Goal: Information Seeking & Learning: Learn about a topic

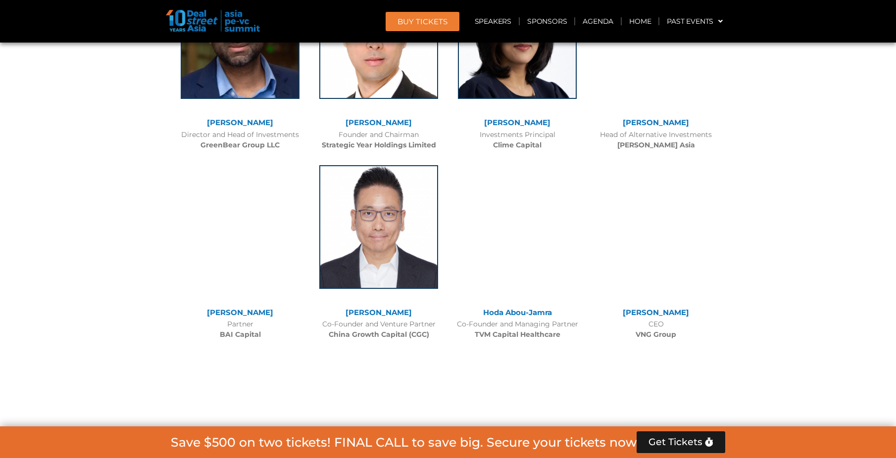
scroll to position [3558, 0]
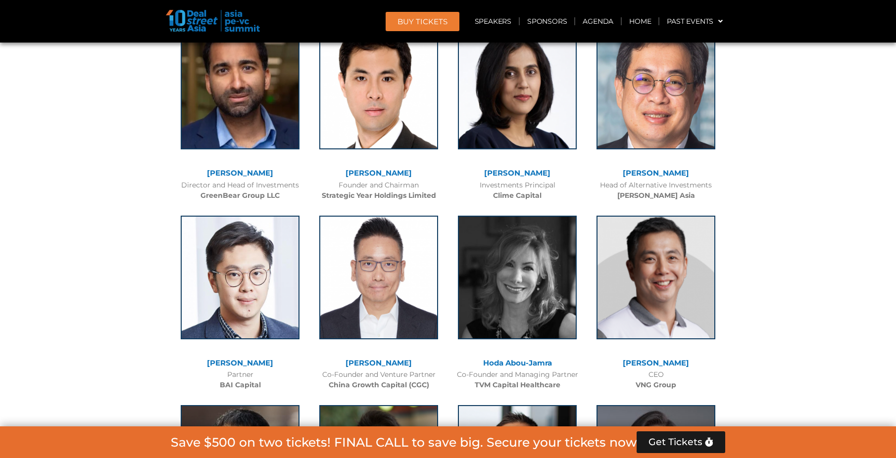
click at [94, 206] on div at bounding box center [448, 433] width 896 height 5812
click at [111, 268] on div at bounding box center [448, 433] width 896 height 5812
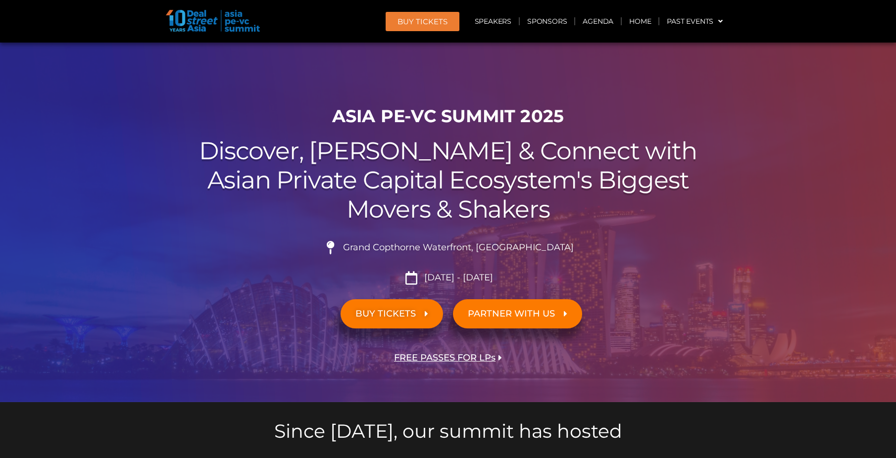
scroll to position [0, 0]
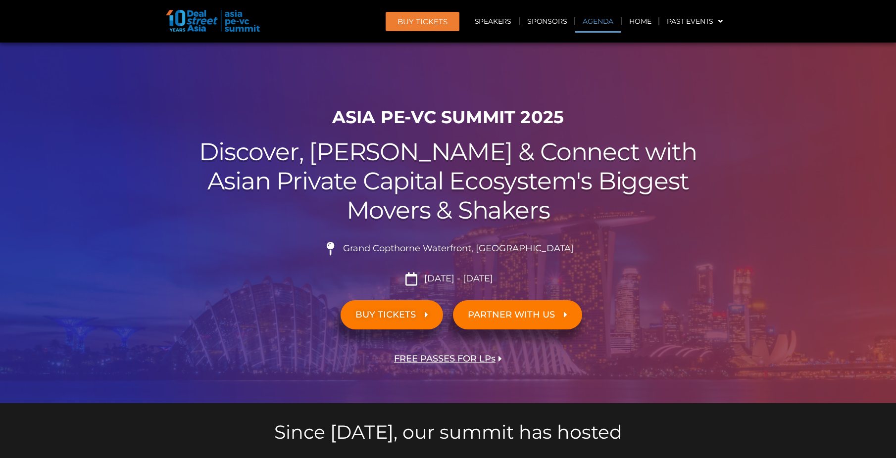
click at [596, 24] on link "Agenda" at bounding box center [598, 21] width 46 height 23
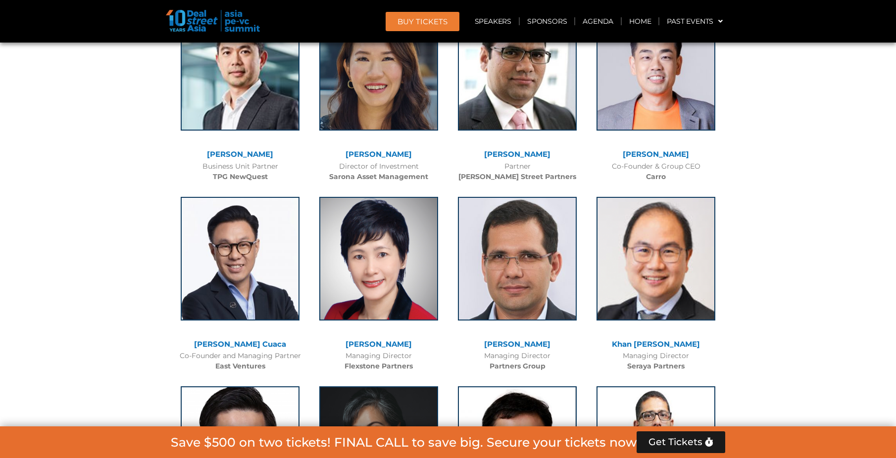
scroll to position [1855, 0]
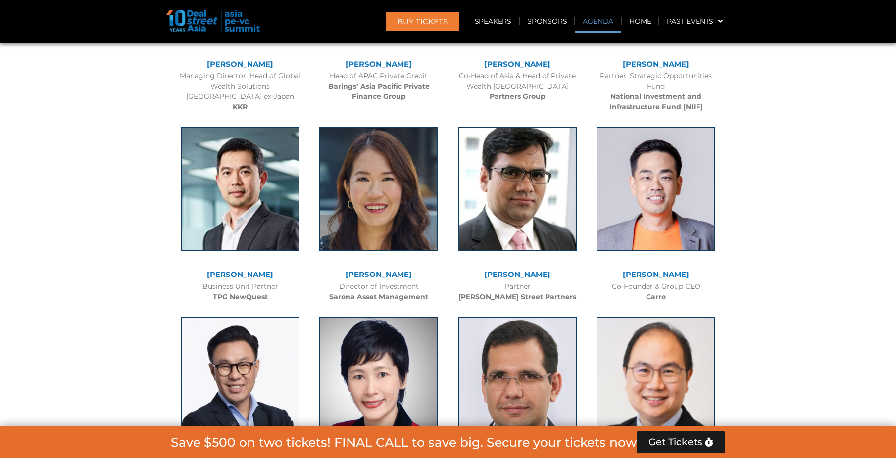
click at [596, 20] on link "Agenda" at bounding box center [598, 21] width 46 height 23
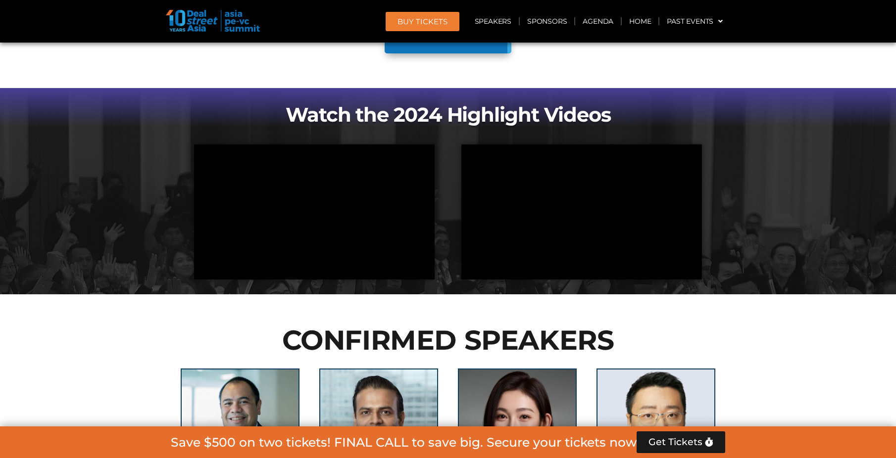
scroll to position [518, 0]
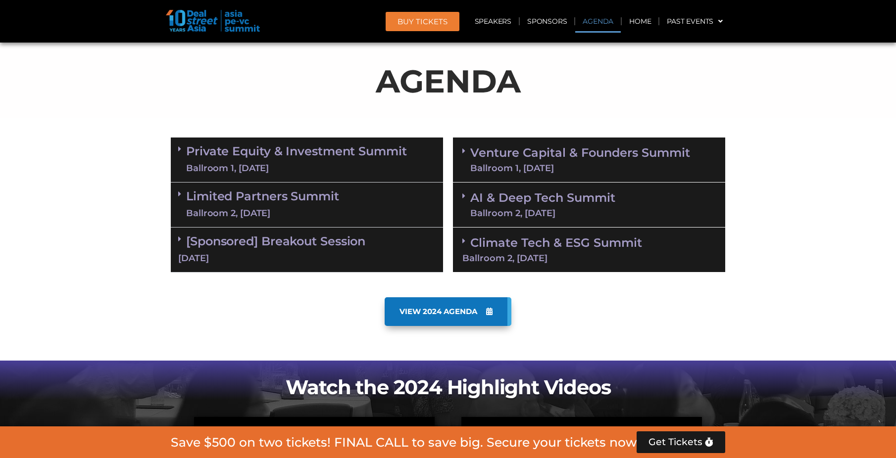
click at [298, 155] on link "Private Equity & Investment Summit Ballroom 1, 10 Sept" at bounding box center [296, 160] width 221 height 30
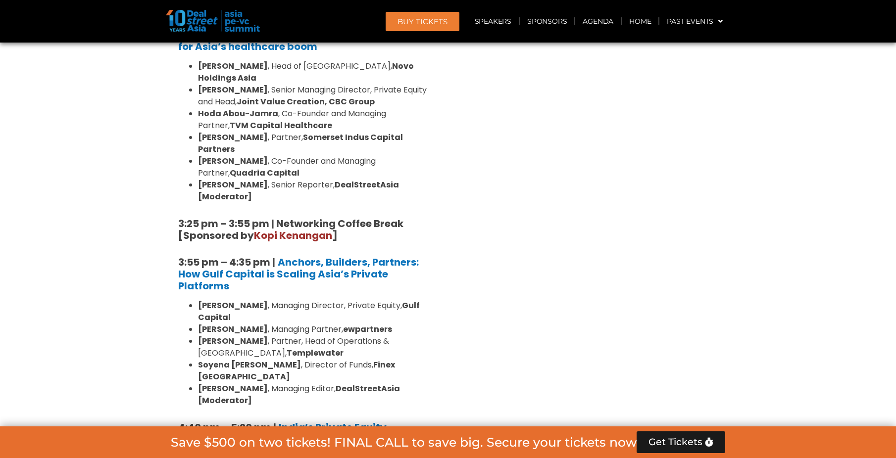
scroll to position [1805, 0]
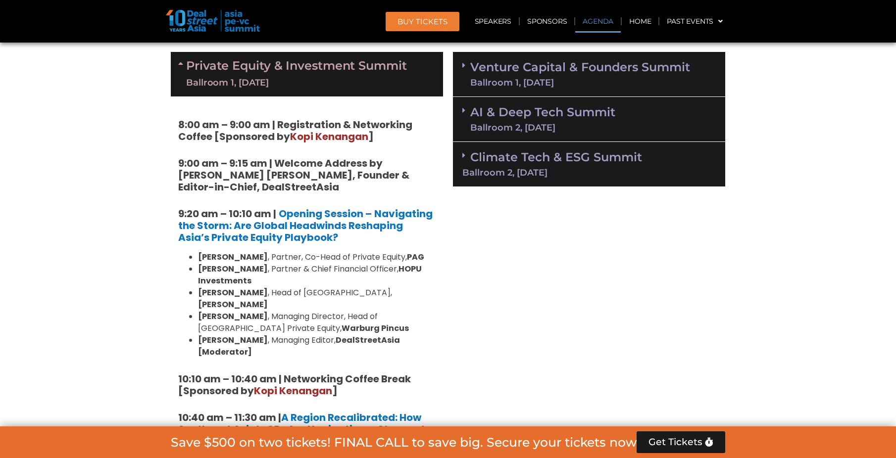
scroll to position [518, 0]
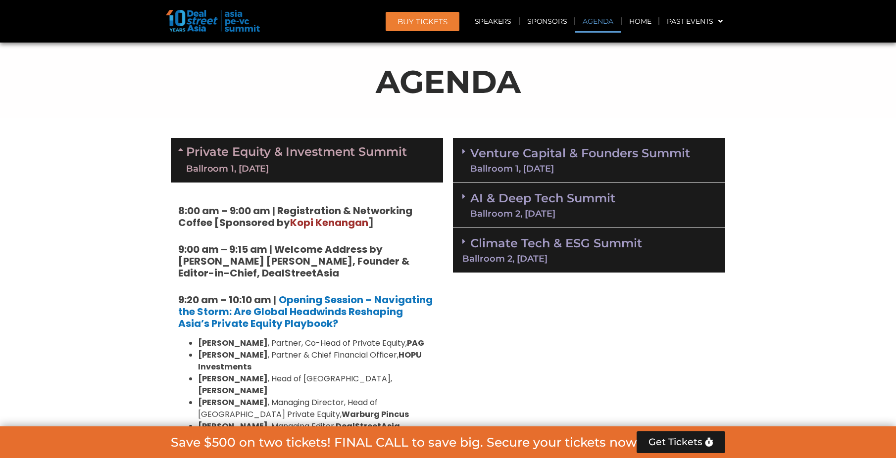
click at [503, 166] on div "Ballroom 1, [DATE]" at bounding box center [580, 168] width 220 height 9
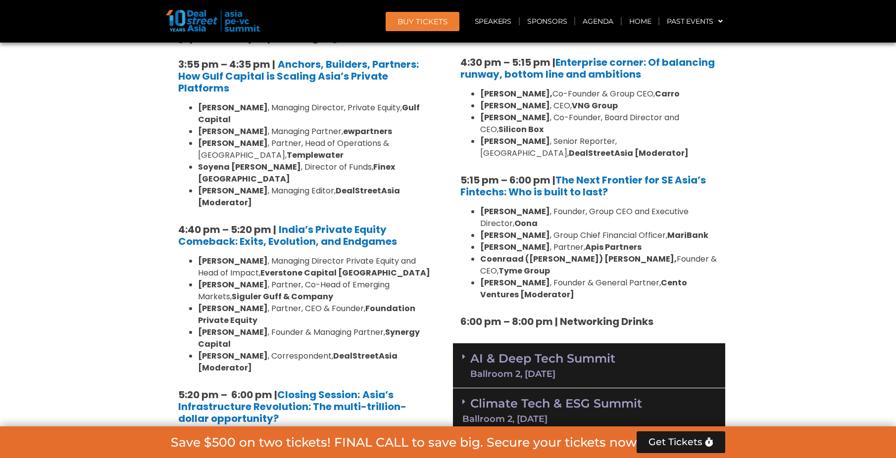
scroll to position [1904, 0]
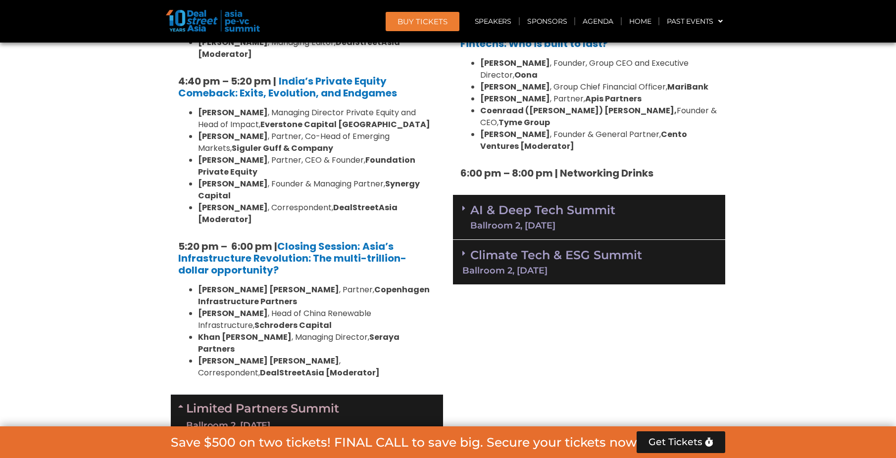
click at [493, 204] on link "AI & Deep Tech Summit Ballroom 2, 11 Sept" at bounding box center [542, 217] width 145 height 26
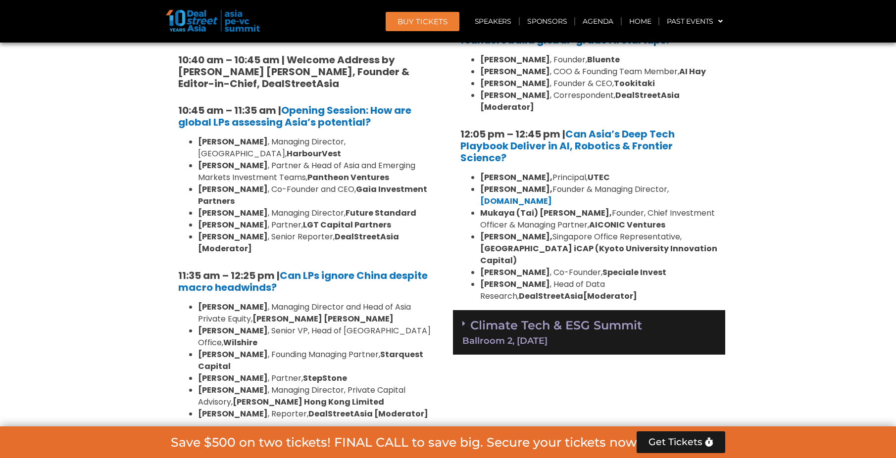
scroll to position [2350, 0]
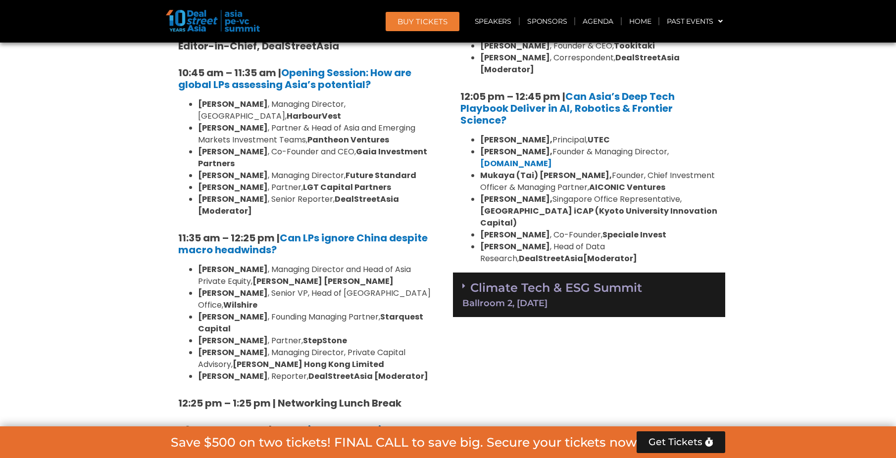
click at [506, 299] on div "Ballroom 2, [DATE]" at bounding box center [588, 303] width 253 height 9
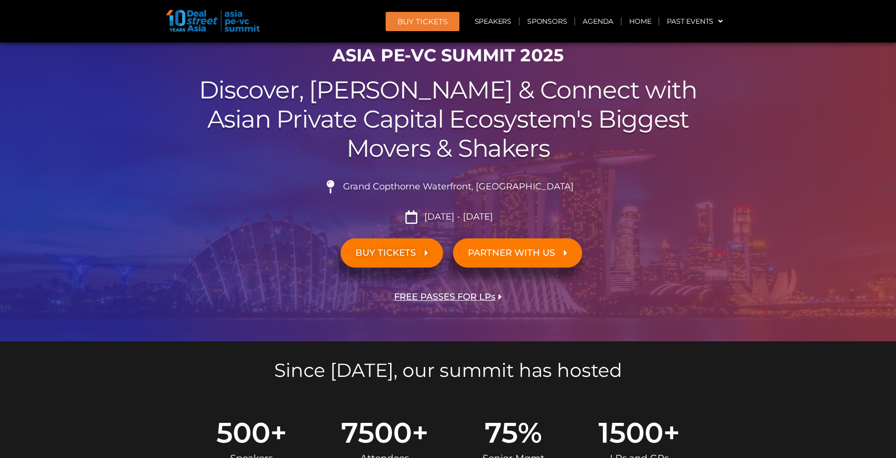
scroll to position [0, 0]
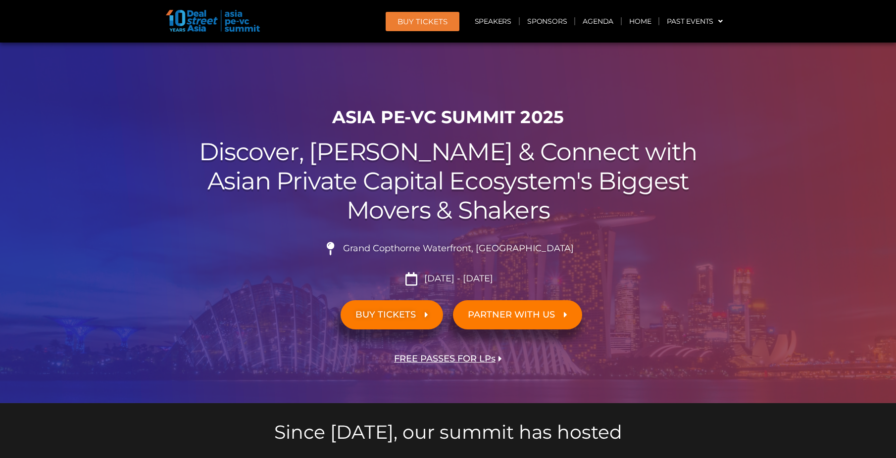
drag, startPoint x: 334, startPoint y: 118, endPoint x: 565, endPoint y: 114, distance: 231.7
click at [565, 114] on h1 "ASIA PE-VC Summit 2025" at bounding box center [448, 117] width 555 height 21
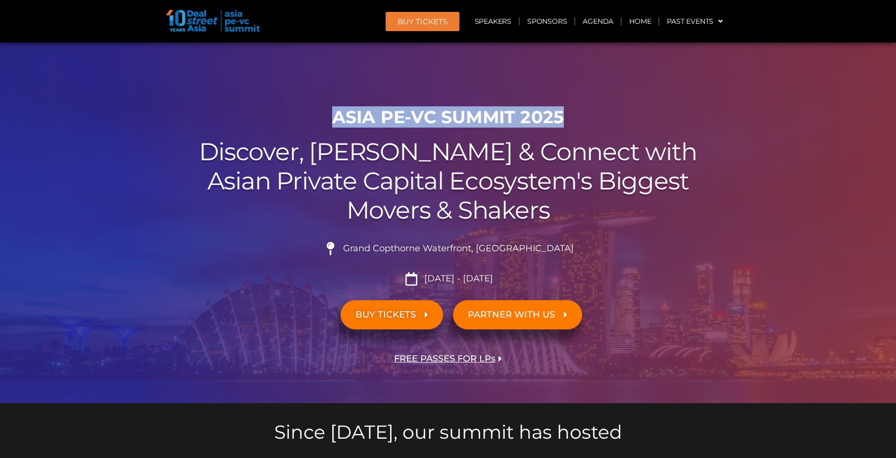
drag, startPoint x: 565, startPoint y: 114, endPoint x: 520, endPoint y: 117, distance: 45.6
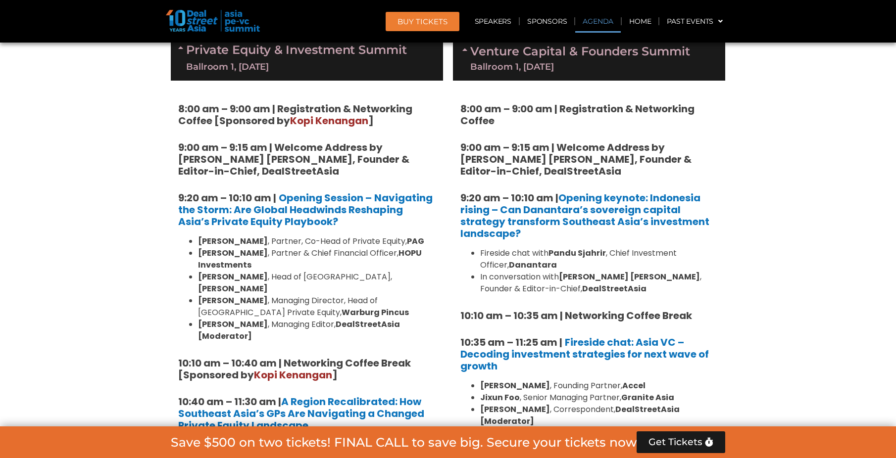
scroll to position [644, 0]
